Goal: Book appointment/travel/reservation

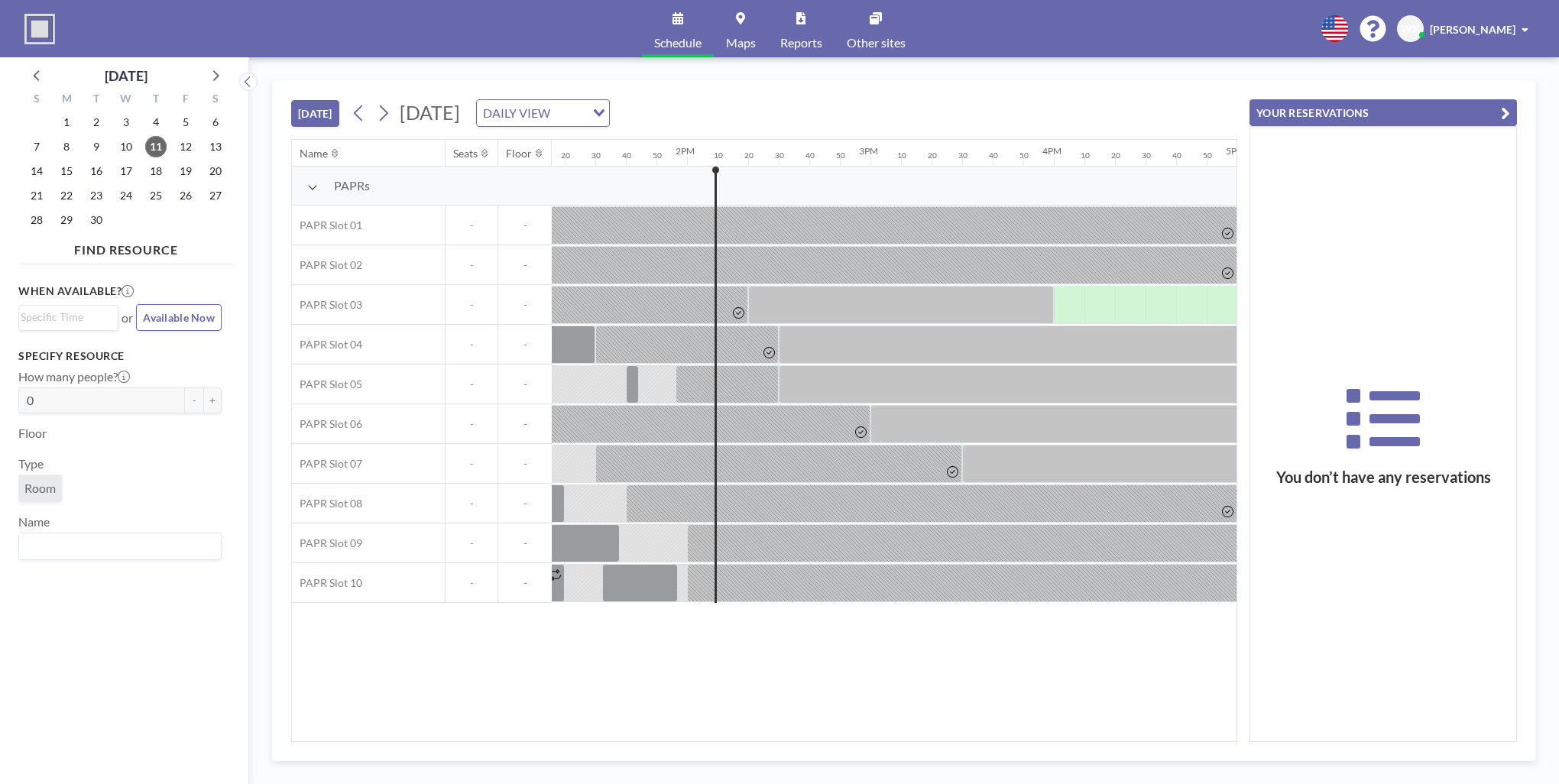
scroll to position [0, 2537]
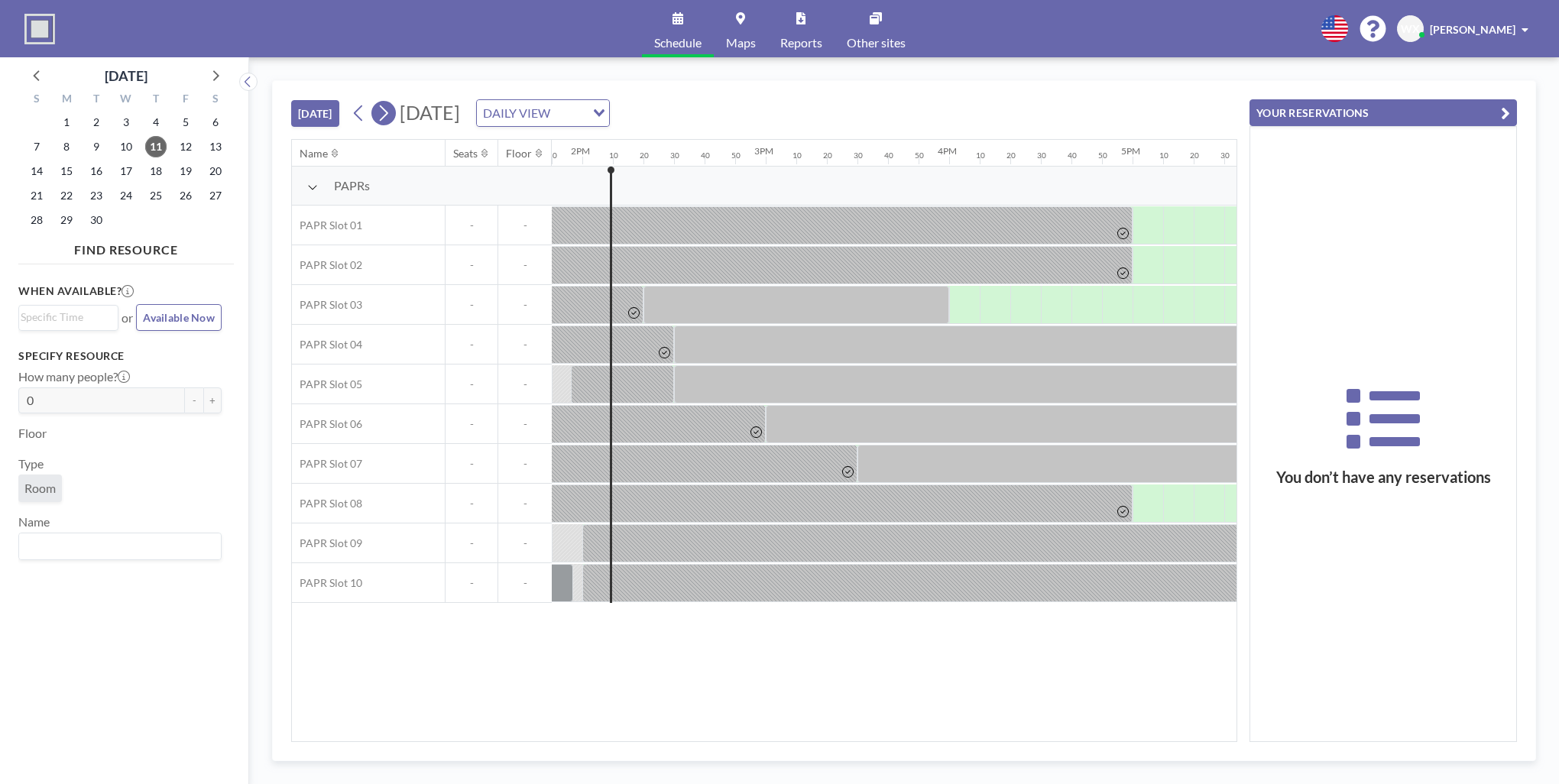
click at [395, 117] on button at bounding box center [384, 113] width 24 height 24
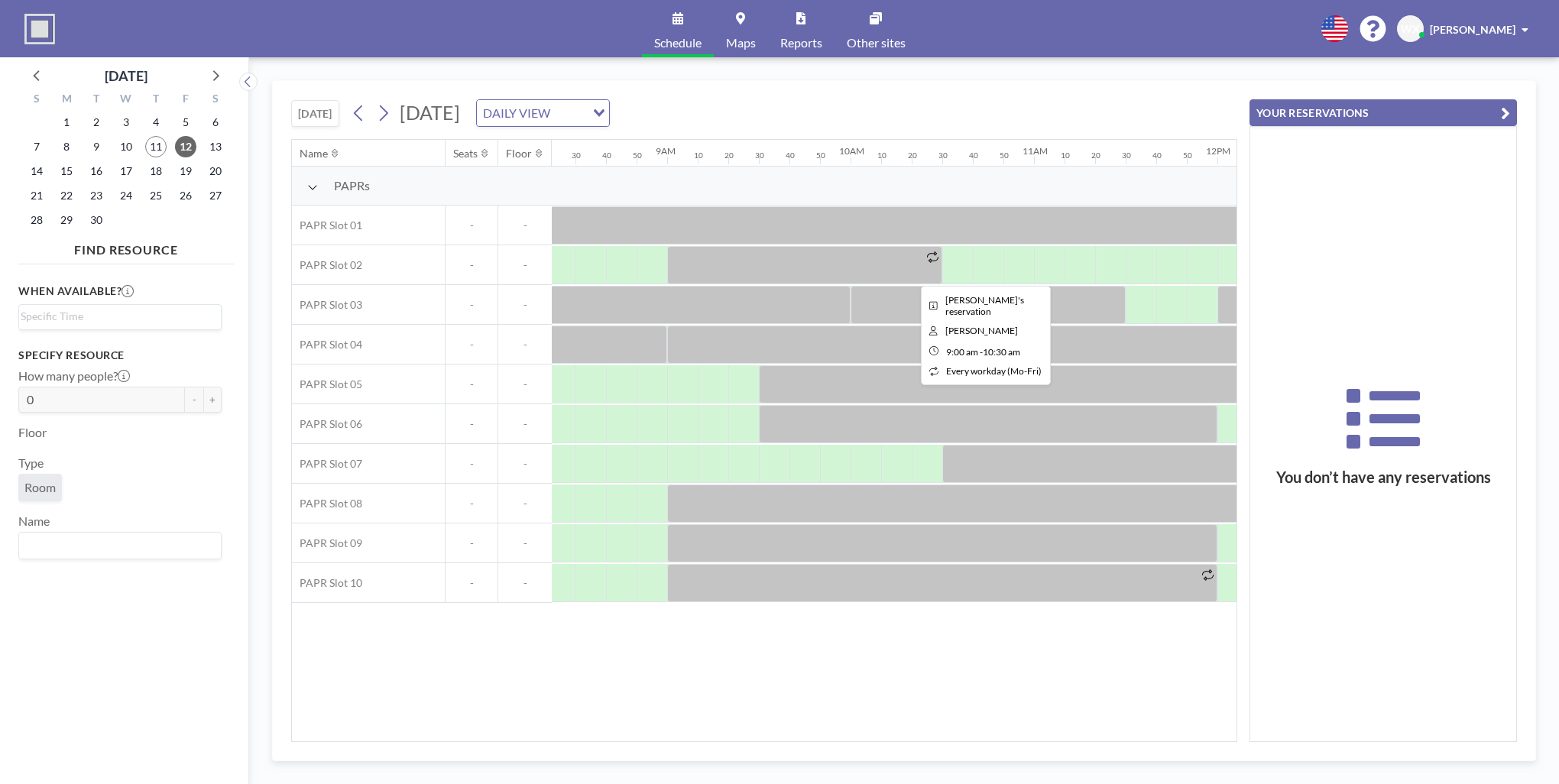
scroll to position [0, 1538]
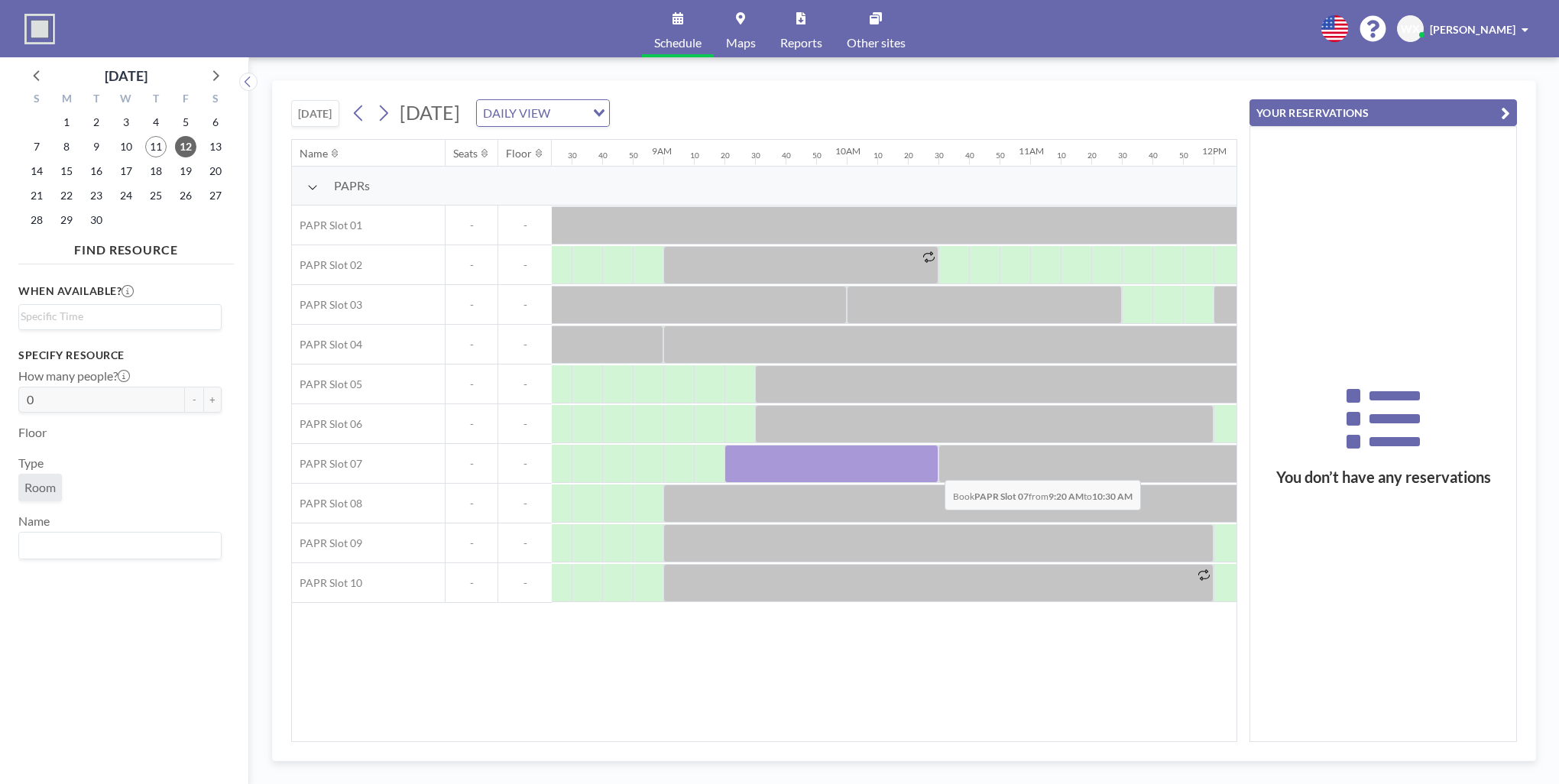
drag, startPoint x: 733, startPoint y: 460, endPoint x: 932, endPoint y: 468, distance: 199.2
click at [932, 468] on div at bounding box center [831, 463] width 214 height 38
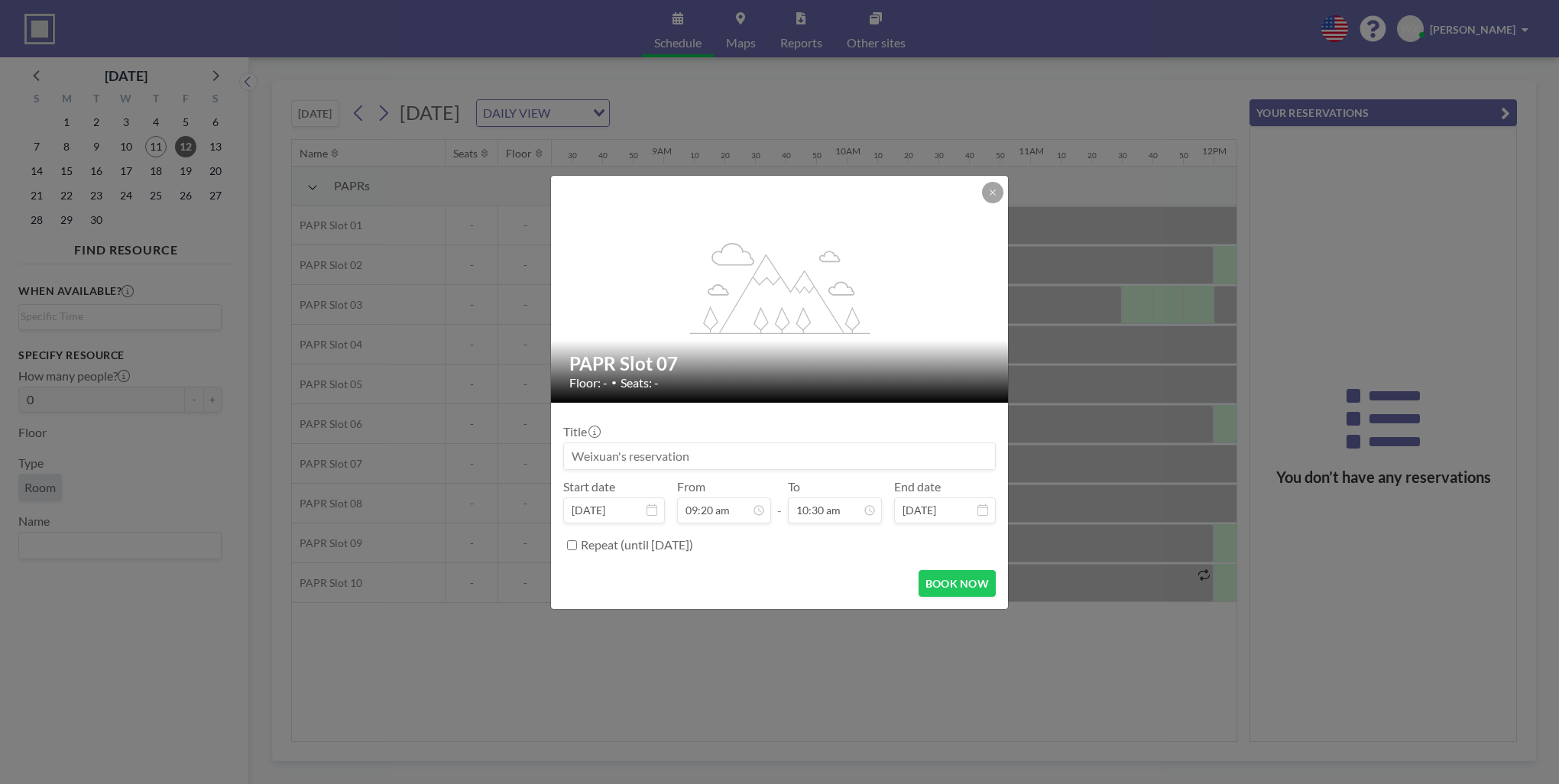
scroll to position [1713, 0]
click at [948, 585] on button "BOOK NOW" at bounding box center [956, 583] width 77 height 27
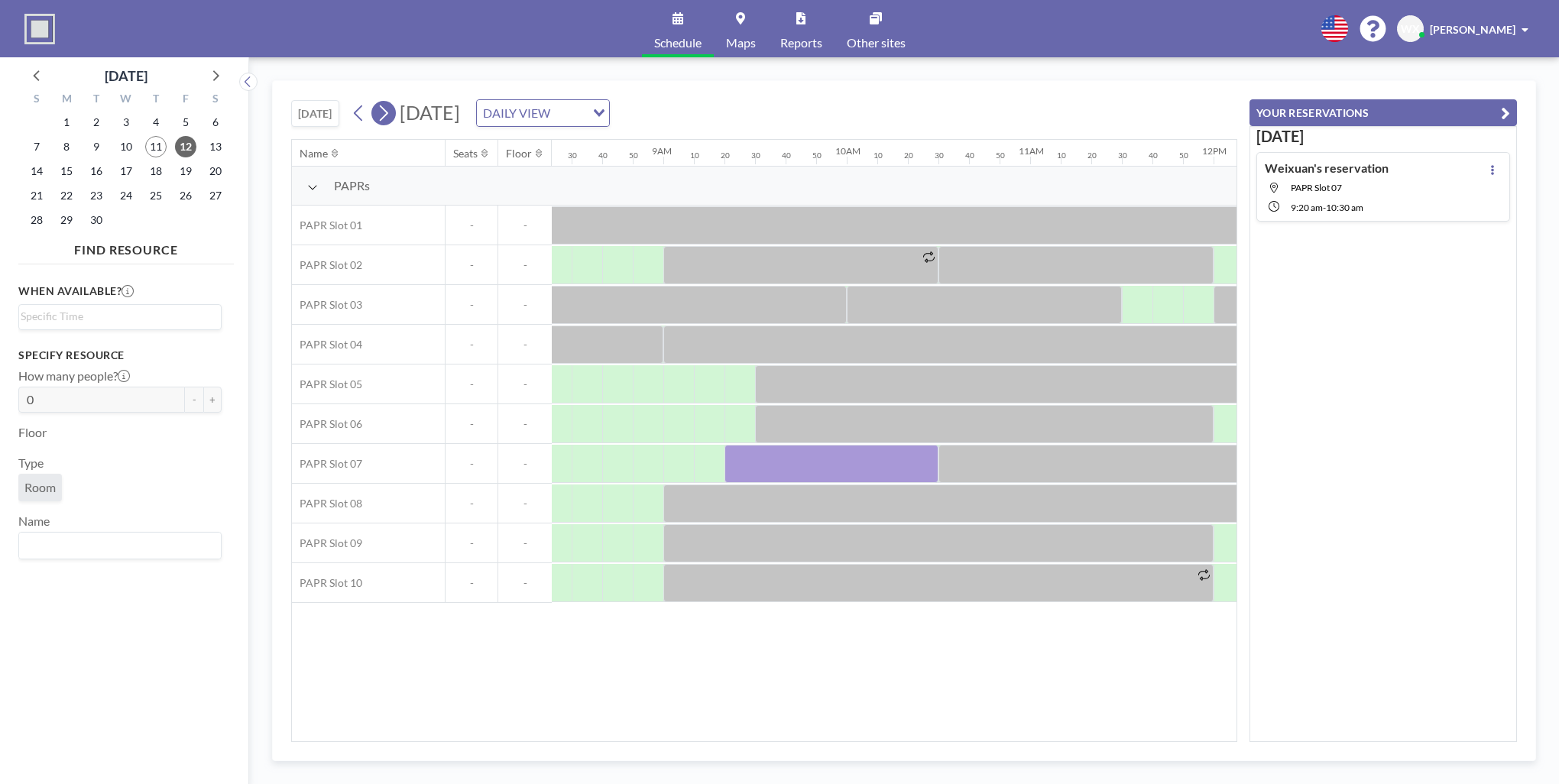
click at [389, 118] on icon at bounding box center [384, 113] width 15 height 22
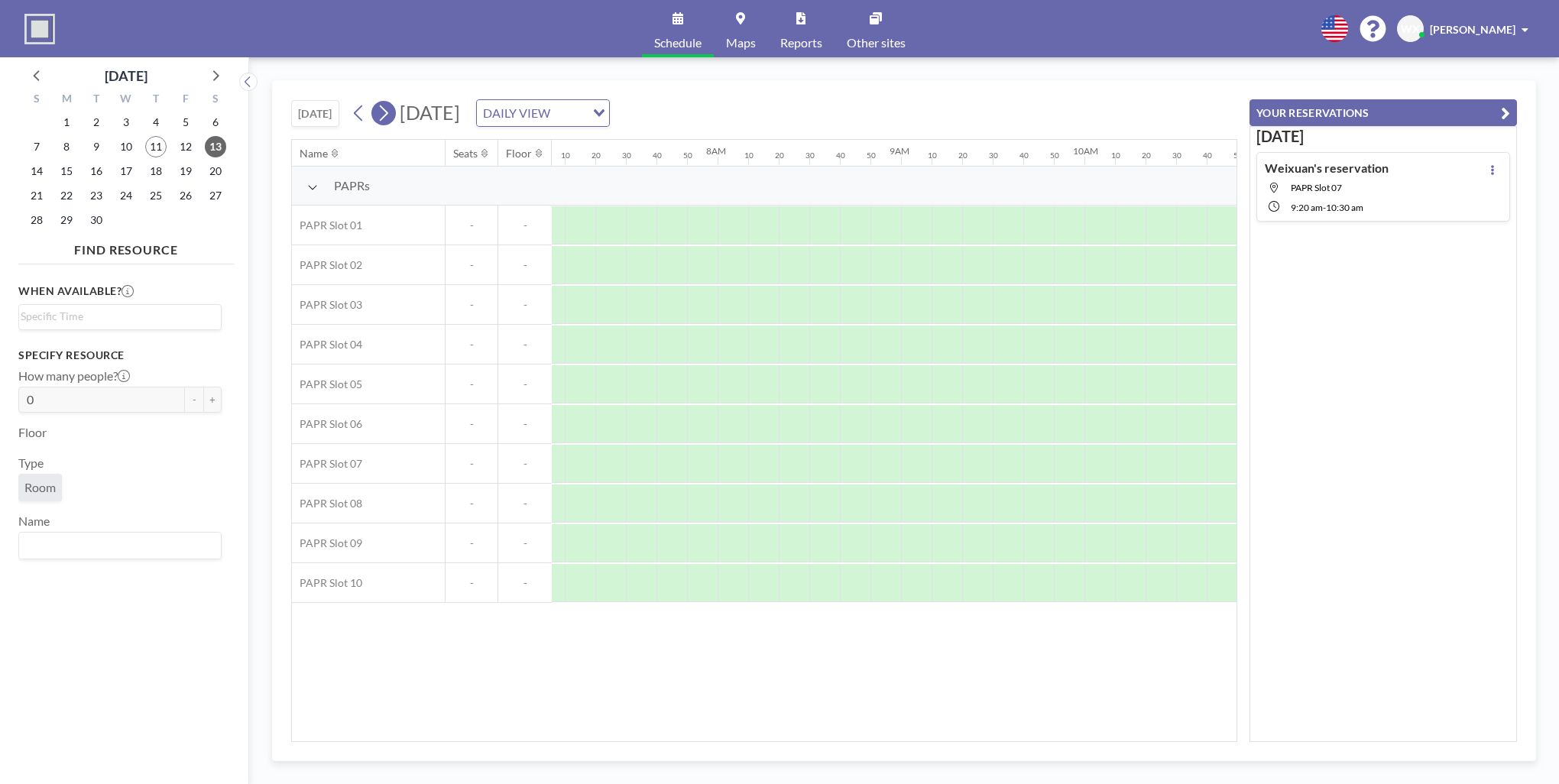
scroll to position [0, 1436]
click at [389, 118] on icon at bounding box center [384, 113] width 15 height 22
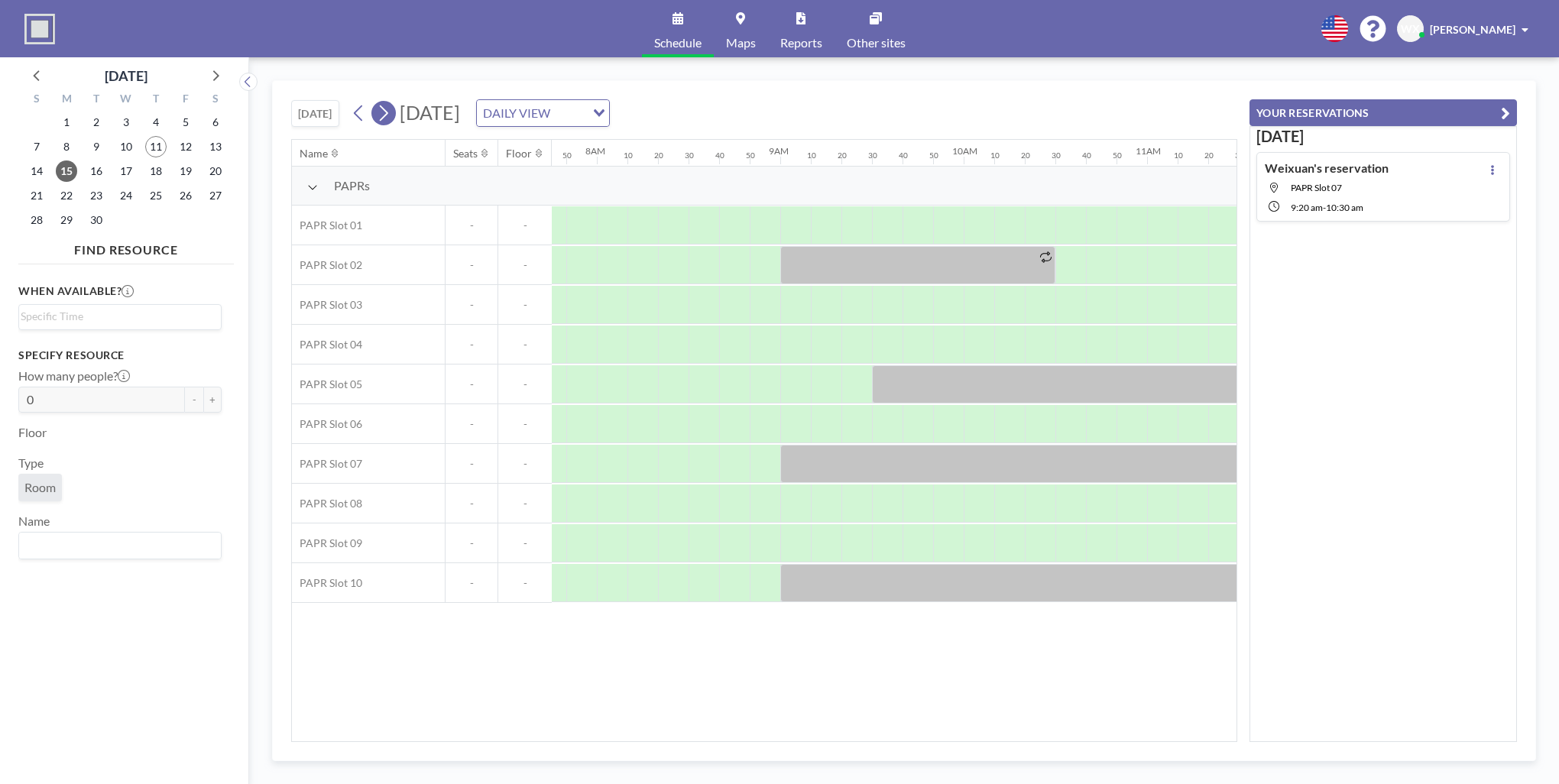
scroll to position [0, 1436]
click at [357, 114] on icon at bounding box center [359, 113] width 15 height 22
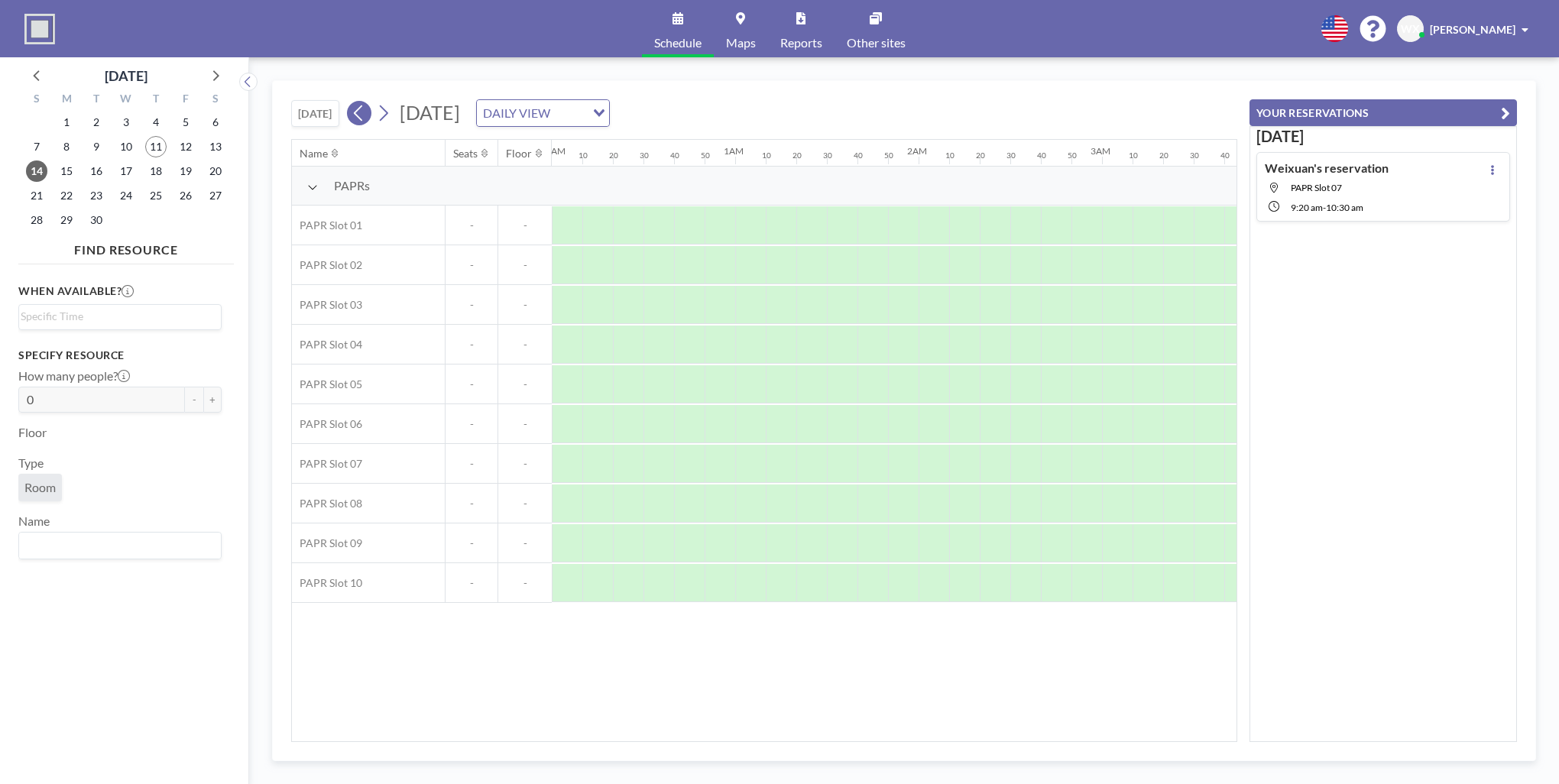
click at [357, 114] on icon at bounding box center [359, 113] width 15 height 22
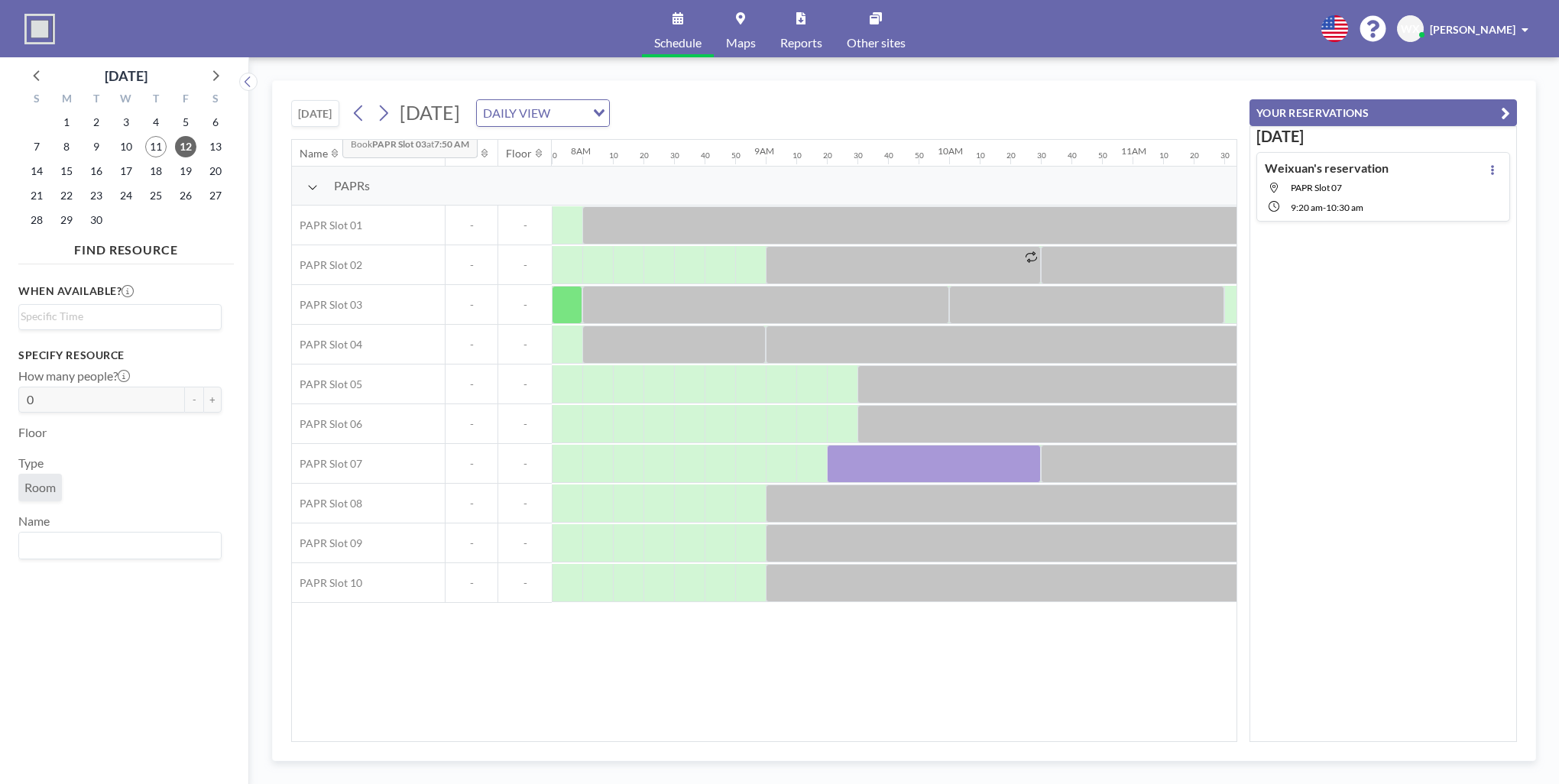
click at [330, 116] on button "[DATE]" at bounding box center [314, 113] width 48 height 27
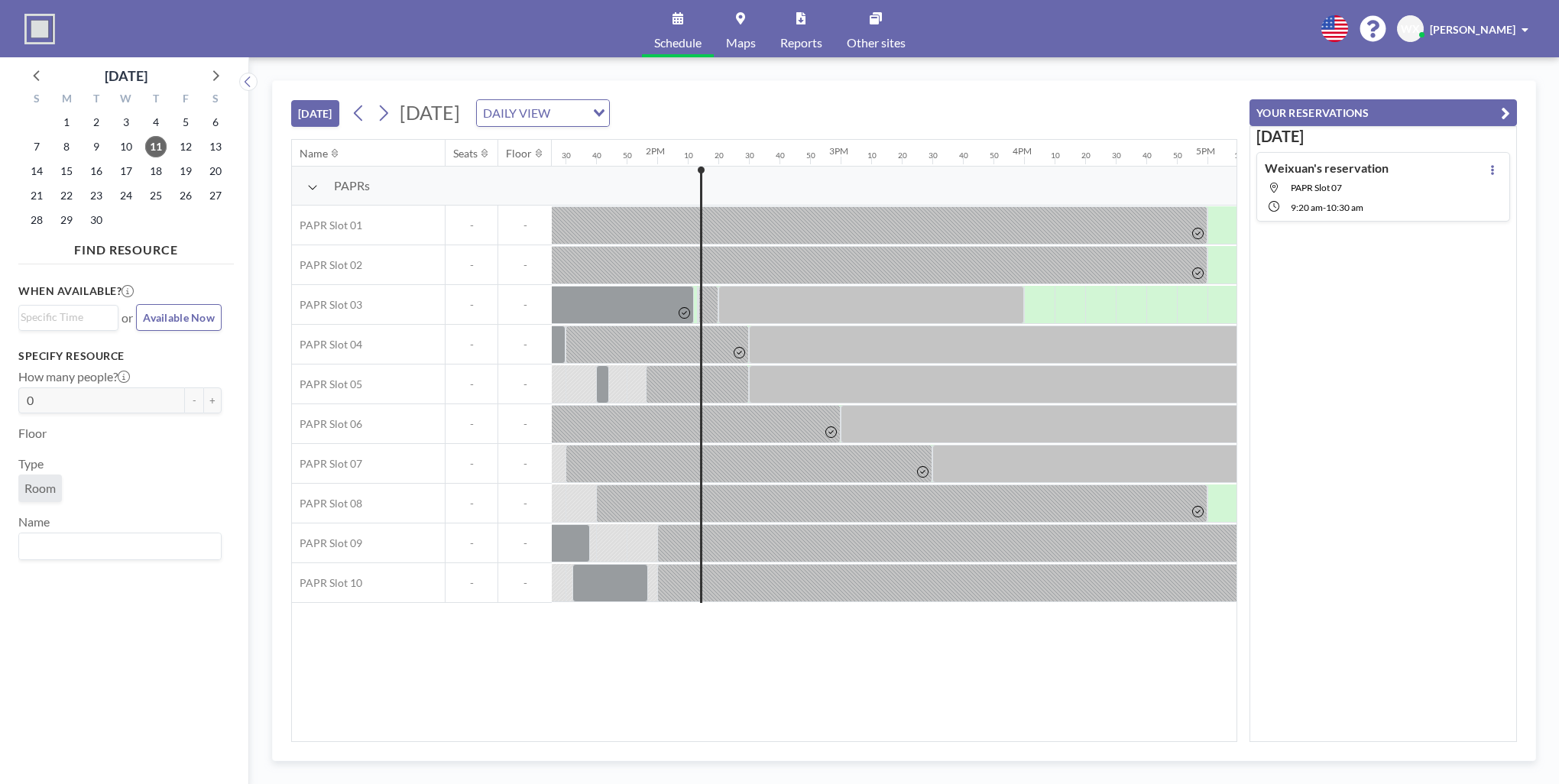
scroll to position [0, 2567]
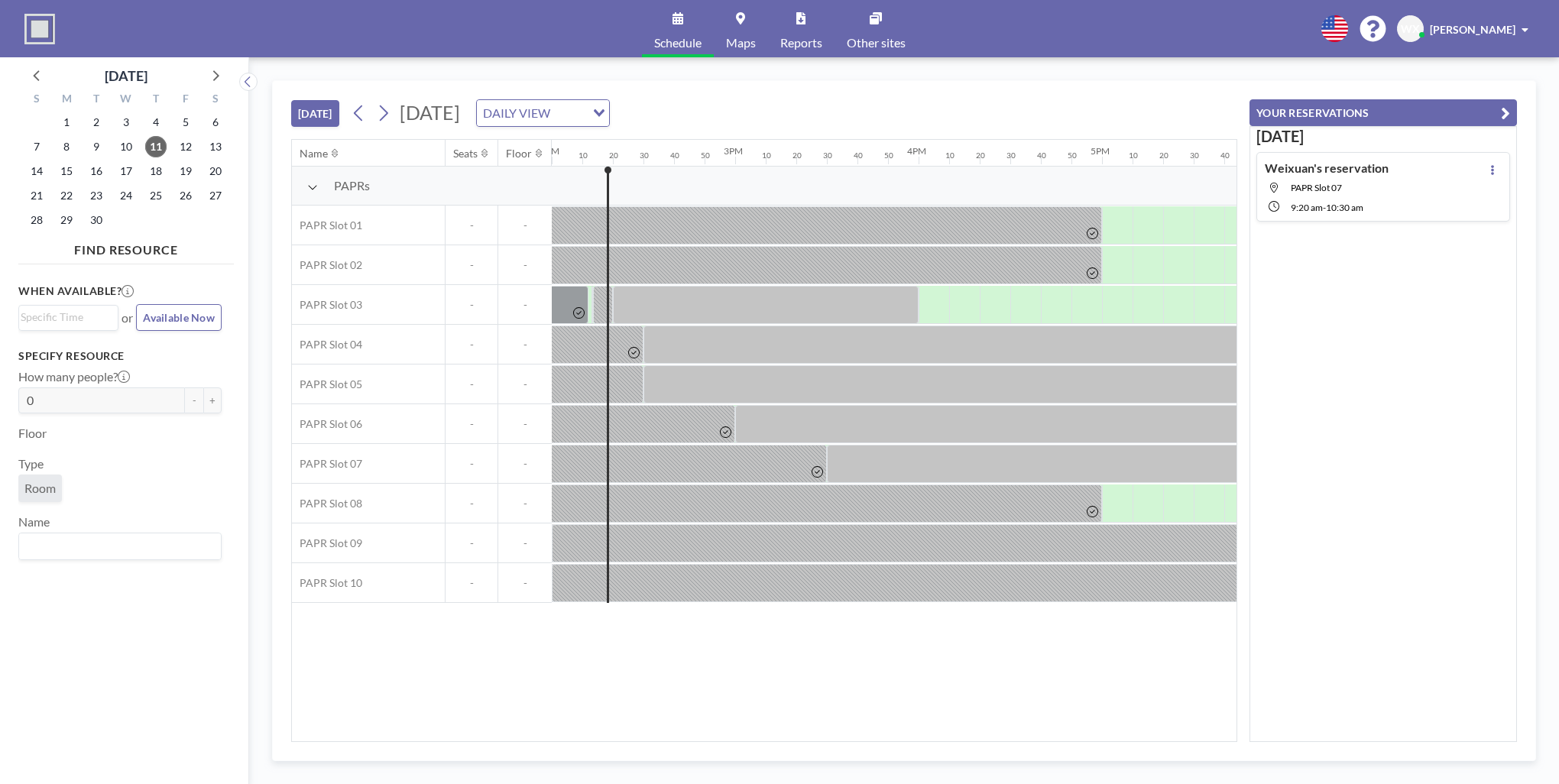
click at [372, 116] on button at bounding box center [359, 113] width 24 height 24
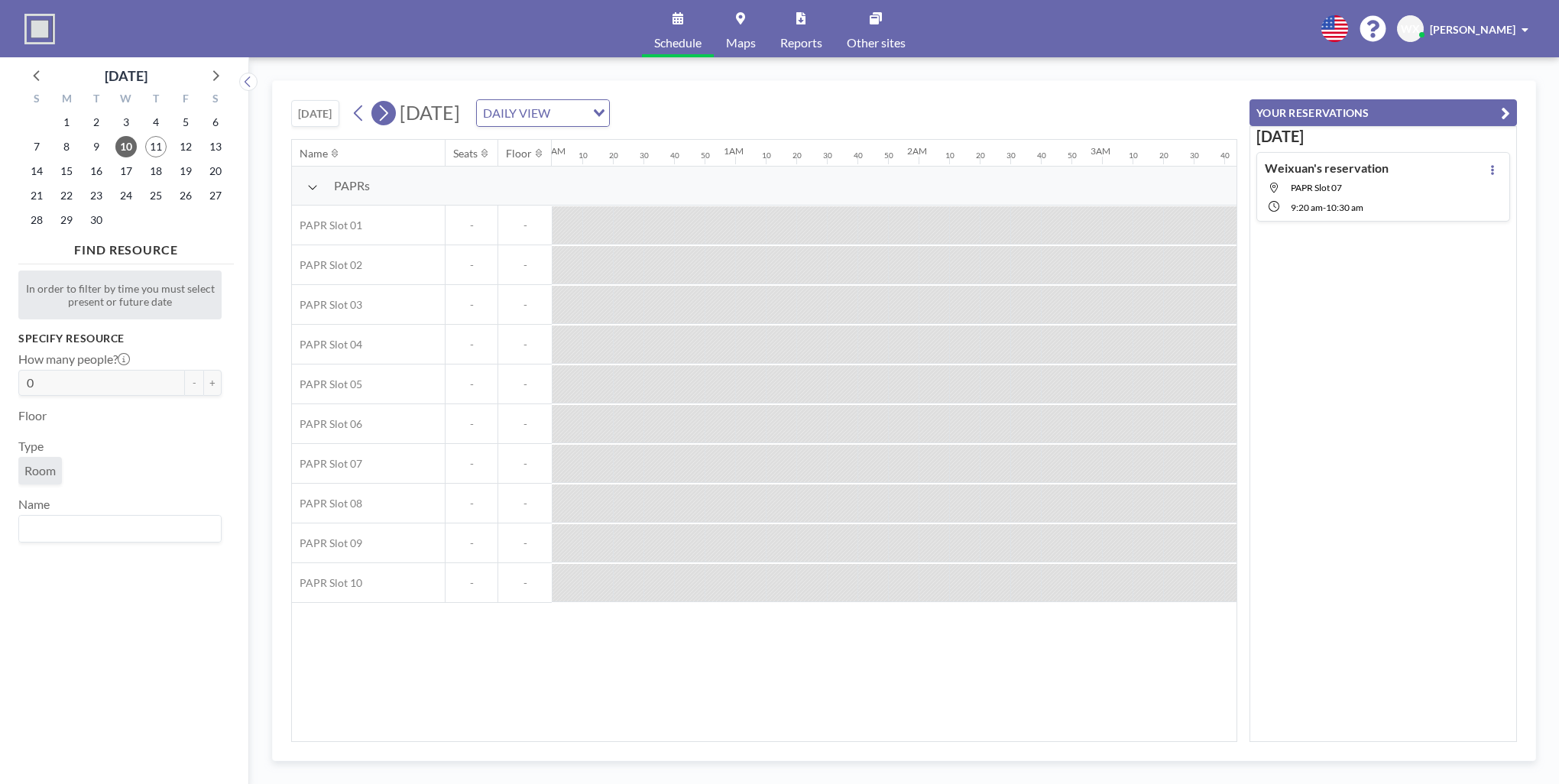
click at [383, 114] on icon at bounding box center [384, 113] width 15 height 22
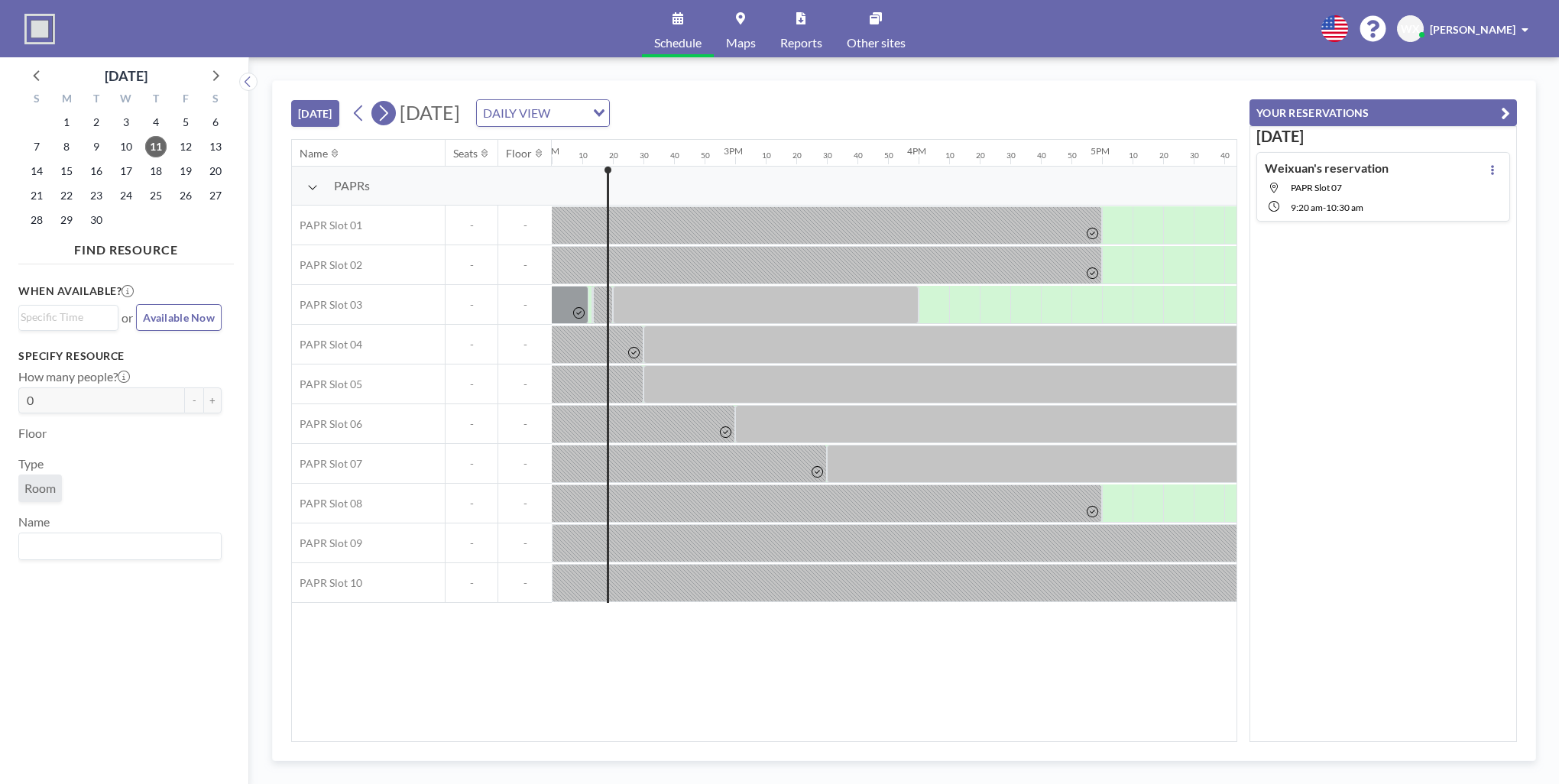
click at [383, 114] on icon at bounding box center [384, 113] width 15 height 22
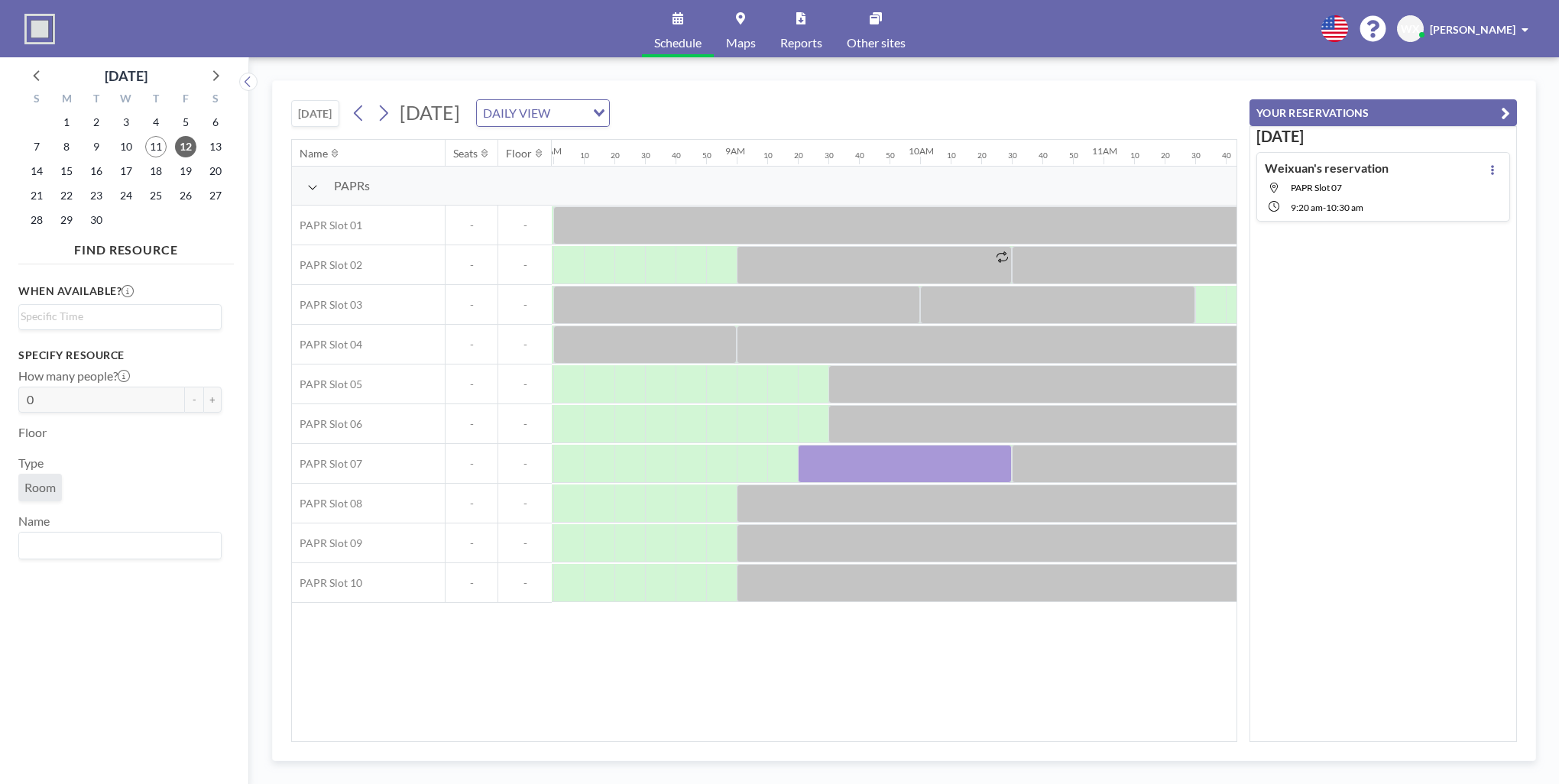
scroll to position [0, 1467]
